Goal: Browse casually

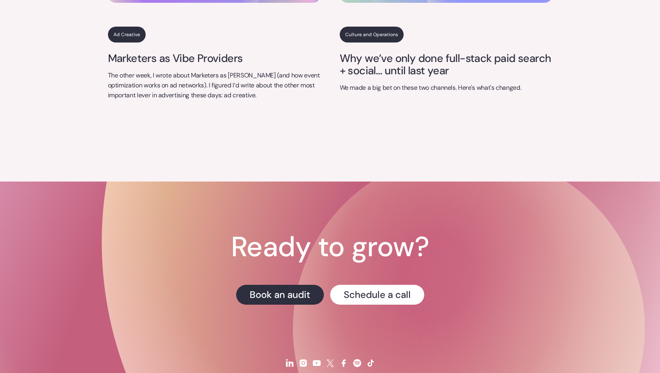
scroll to position [3318, 0]
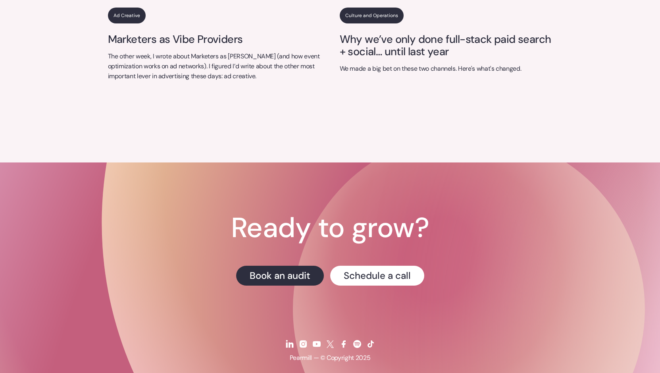
click at [341, 339] on img at bounding box center [344, 344] width 10 height 10
click at [288, 339] on img at bounding box center [290, 344] width 10 height 10
